Goal: Task Accomplishment & Management: Use online tool/utility

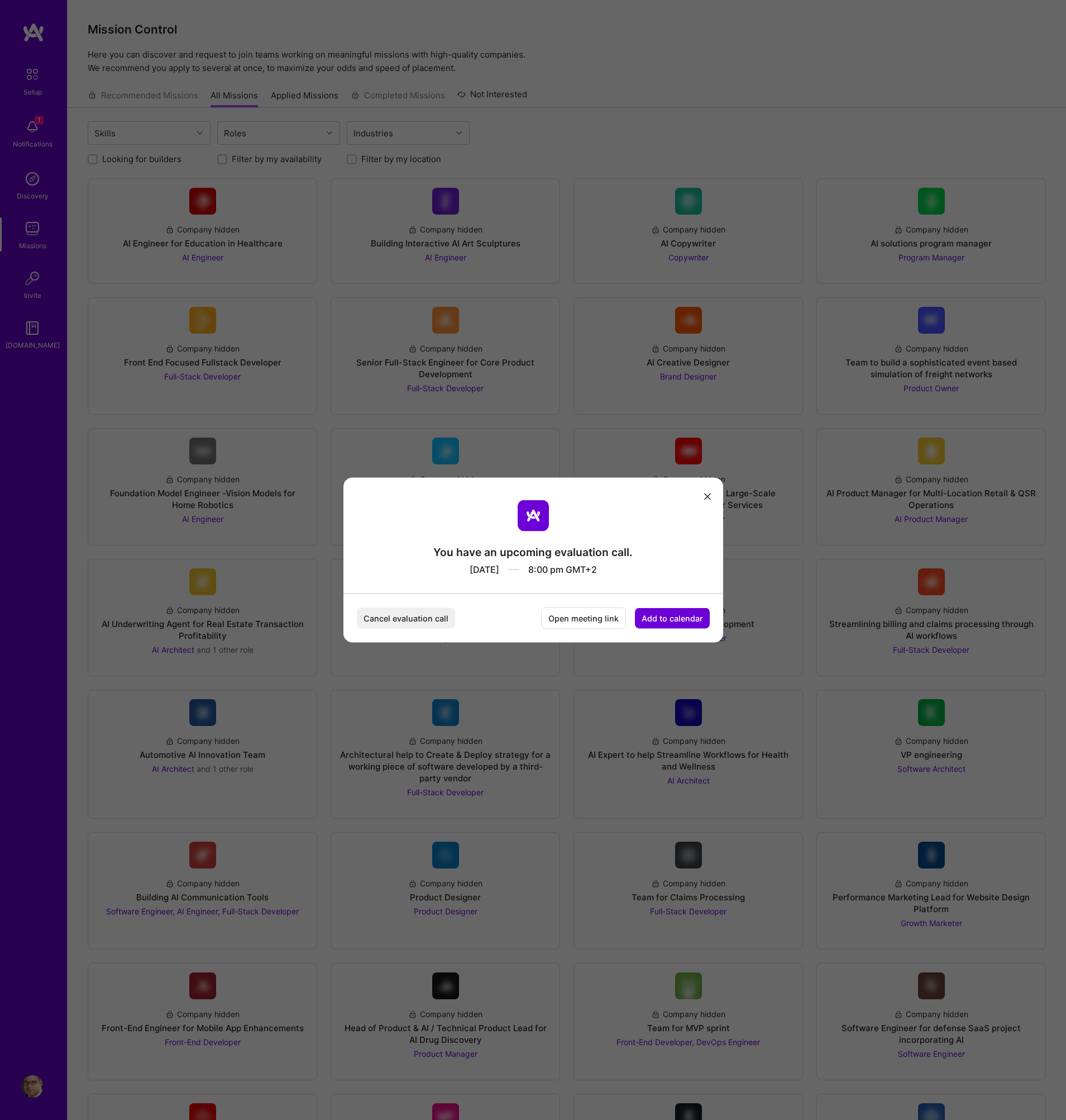
click at [680, 617] on button "Add to calendar" at bounding box center [672, 618] width 75 height 20
click at [673, 580] on div "Outlook Calendar" at bounding box center [659, 586] width 92 height 22
click at [661, 620] on button "Add to calendar" at bounding box center [672, 618] width 75 height 20
click at [665, 587] on div "Outlook Calendar" at bounding box center [659, 586] width 92 height 22
click at [660, 621] on button "Add to calendar" at bounding box center [672, 618] width 75 height 20
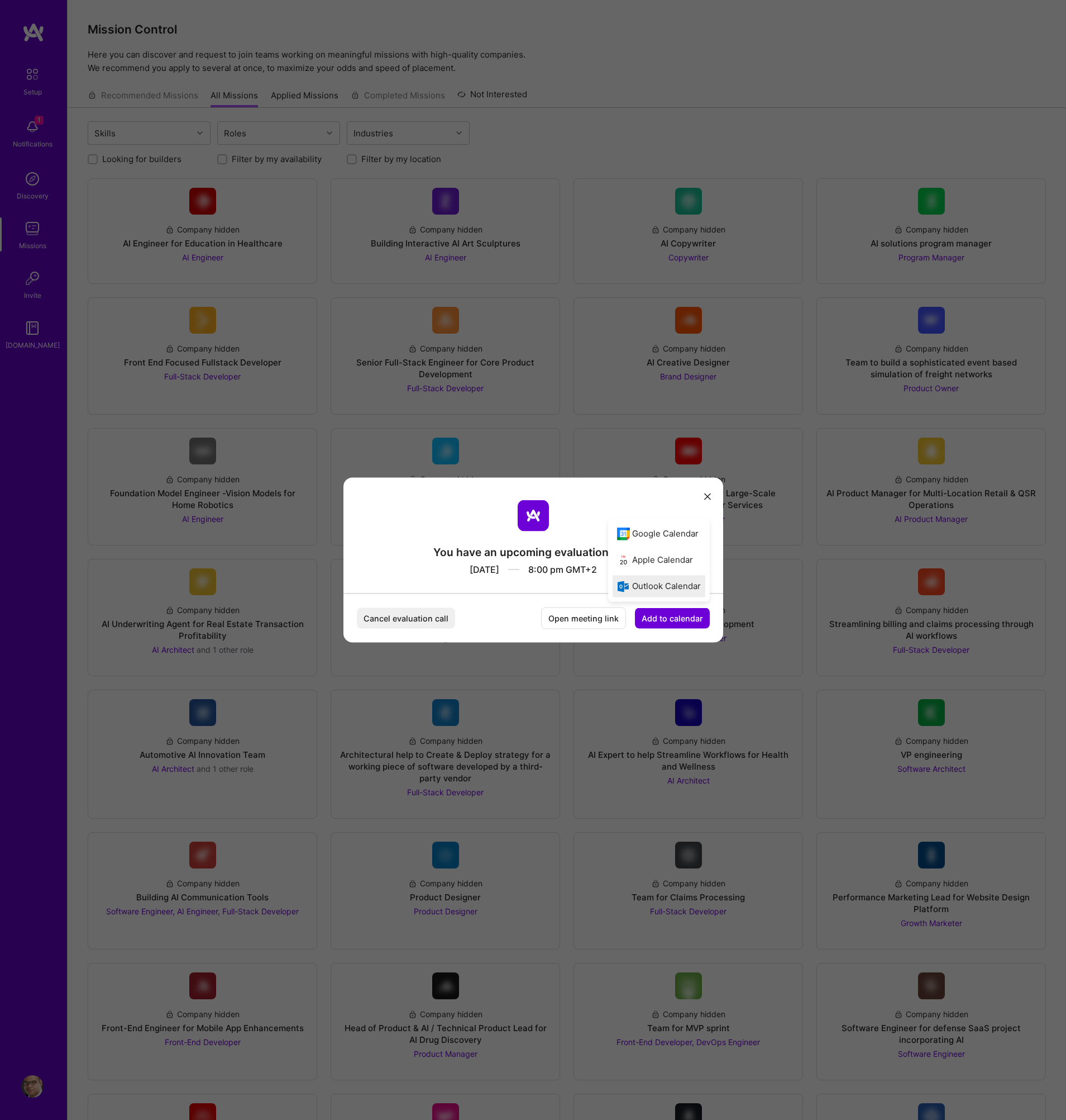
click at [657, 582] on div "Outlook Calendar" at bounding box center [659, 586] width 92 height 22
click at [589, 616] on button "Open meeting link" at bounding box center [584, 618] width 85 height 22
